Goal: Find specific page/section: Find specific page/section

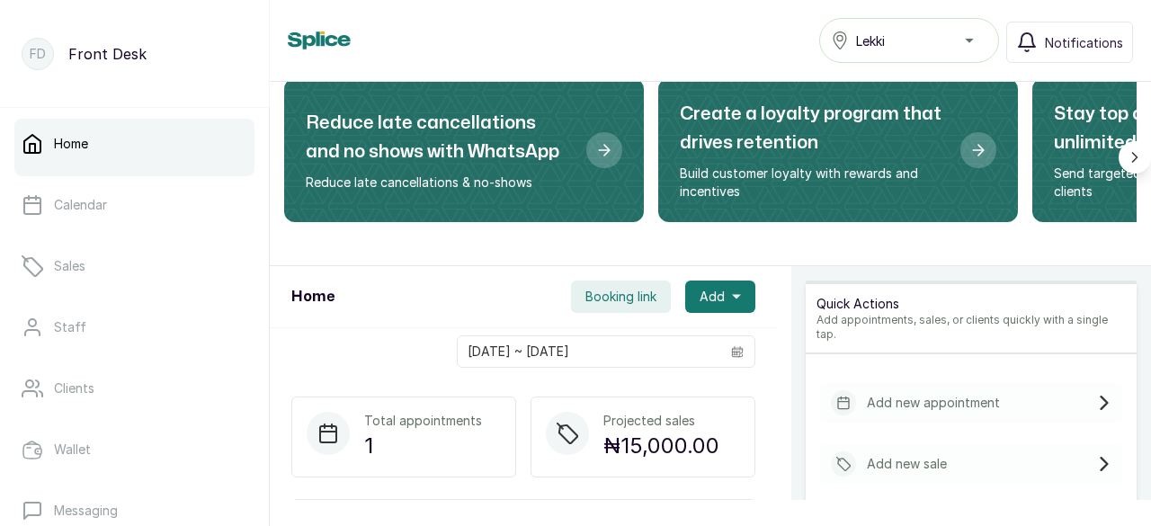
scroll to position [360, 0]
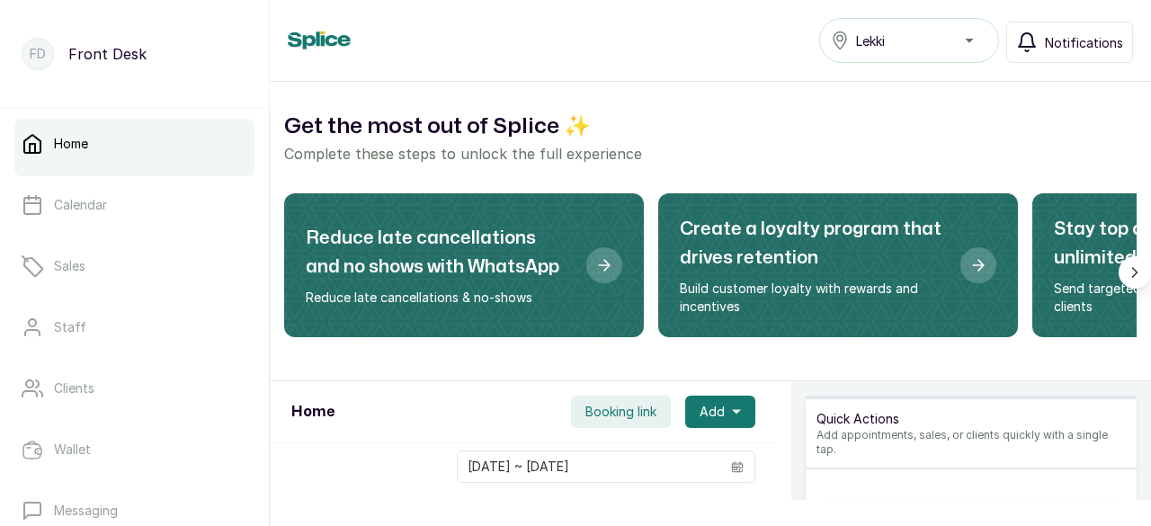
click at [1061, 38] on span "Notifications" at bounding box center [1084, 42] width 78 height 19
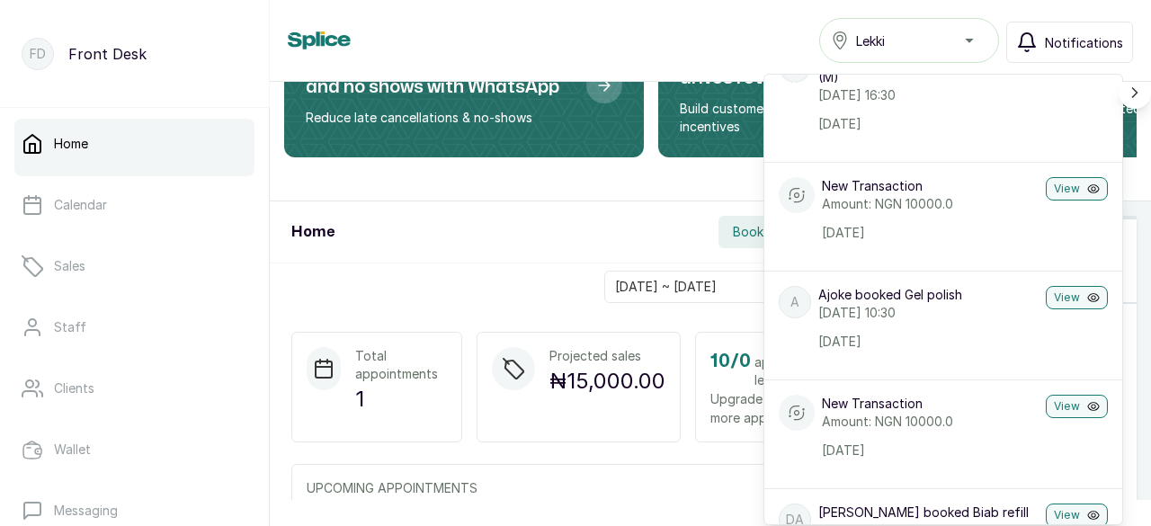
scroll to position [180, 0]
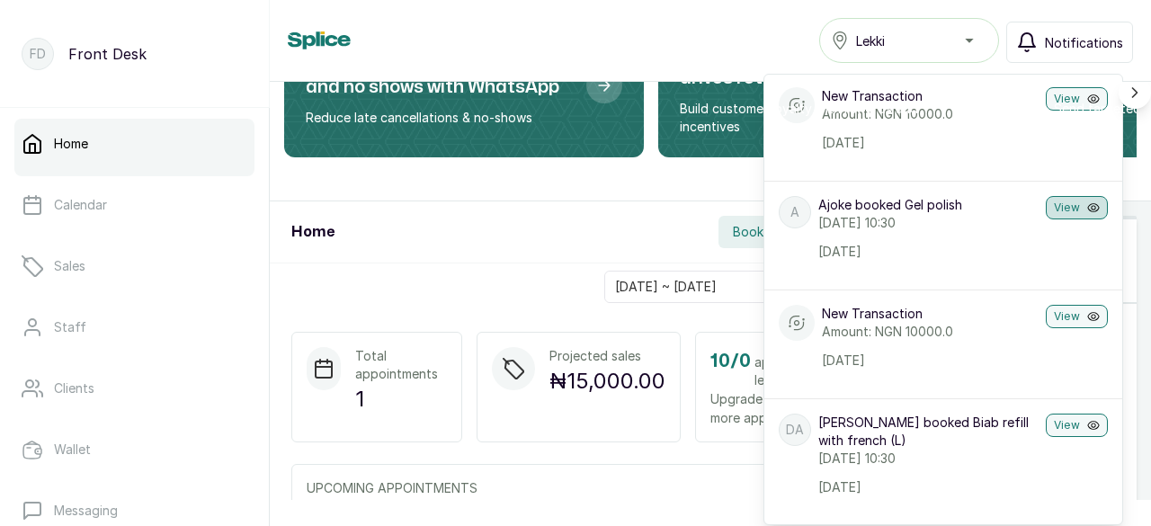
click at [1050, 219] on button "View" at bounding box center [1077, 207] width 62 height 23
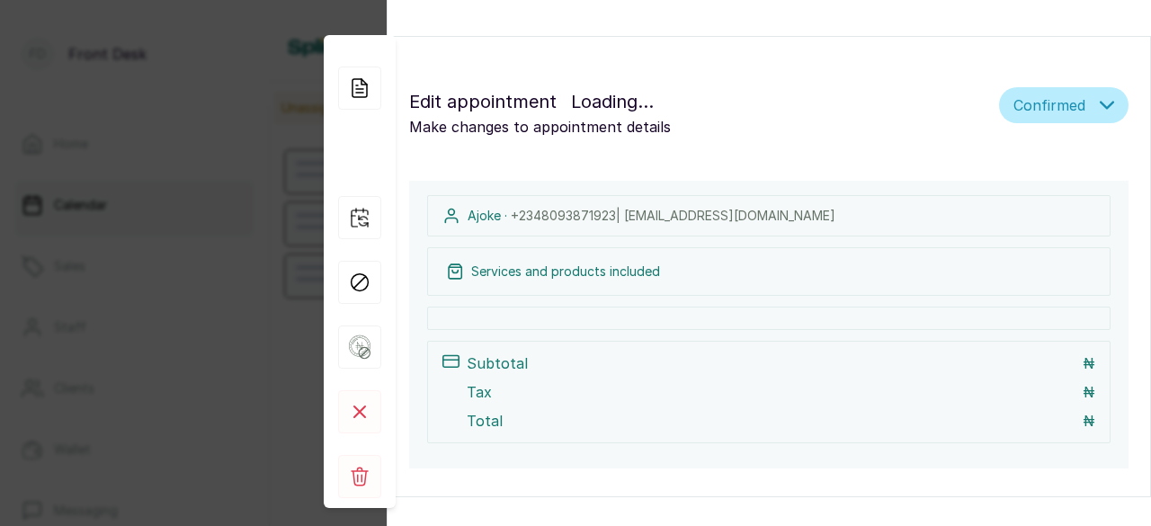
scroll to position [606, 0]
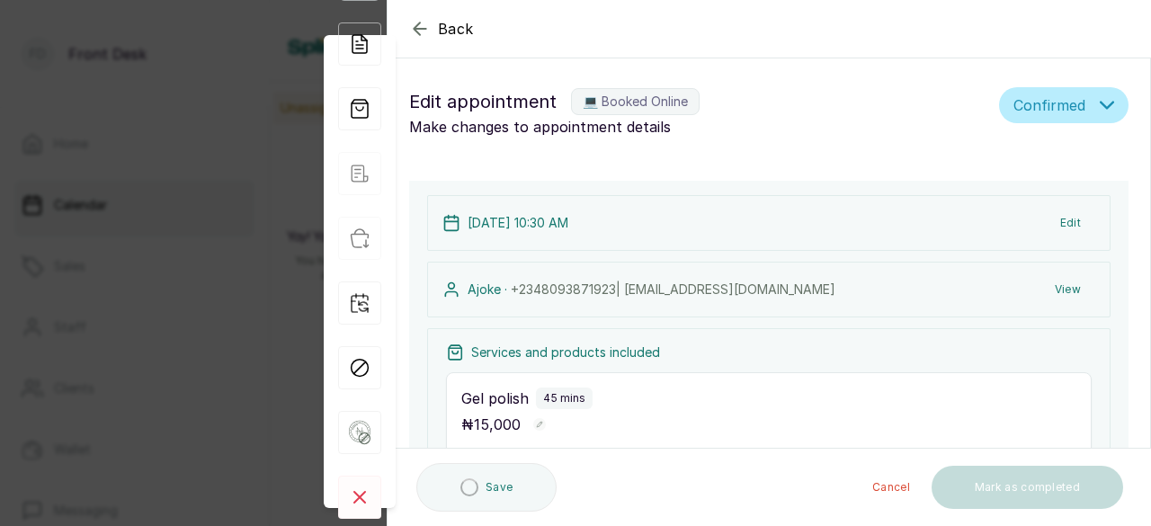
click at [419, 33] on icon "button" at bounding box center [420, 29] width 22 height 22
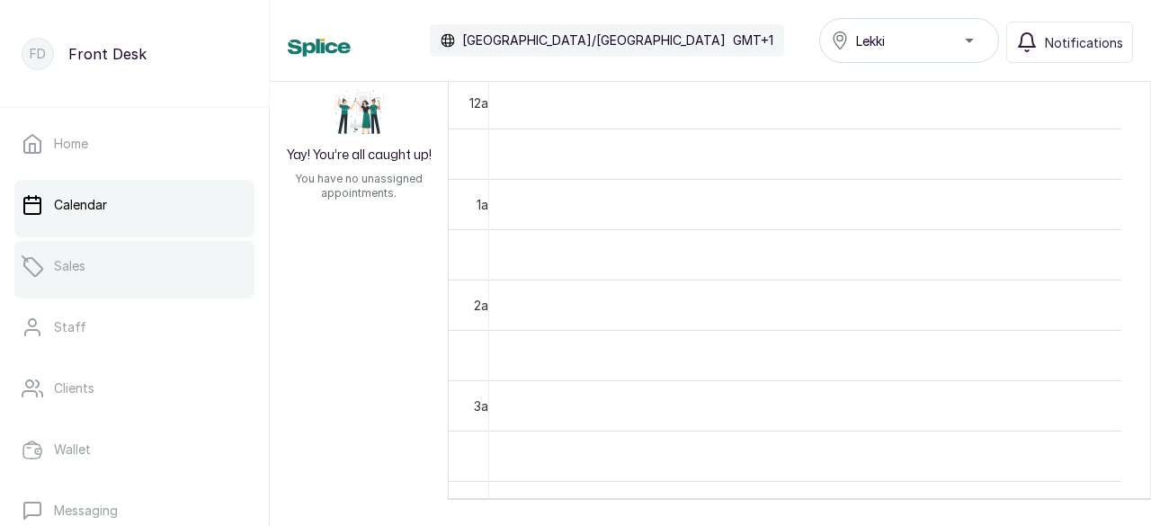
click at [138, 265] on link "Sales" at bounding box center [134, 266] width 240 height 50
